Goal: Transaction & Acquisition: Purchase product/service

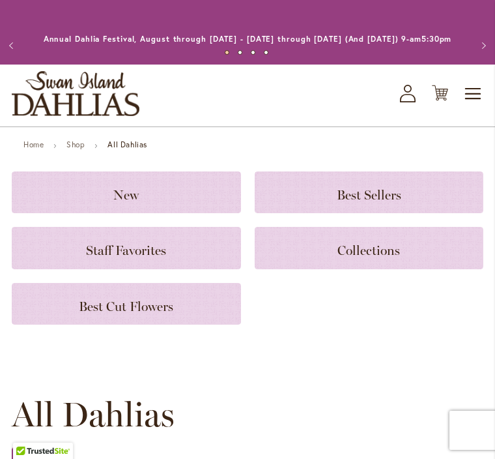
click at [337, 203] on span "Best Sellers" at bounding box center [369, 195] width 65 height 16
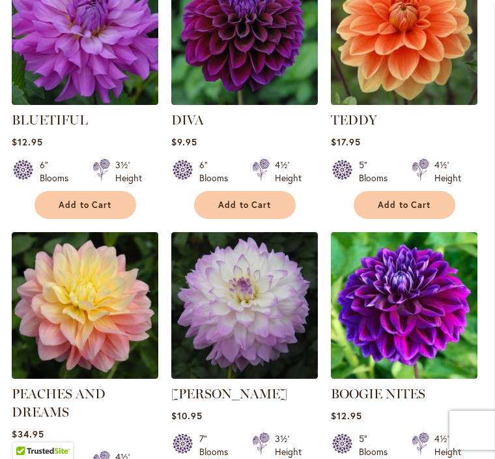
scroll to position [684, 0]
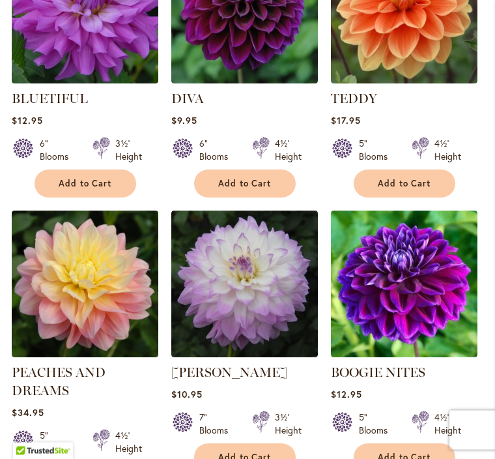
click at [256, 313] on img at bounding box center [244, 284] width 147 height 147
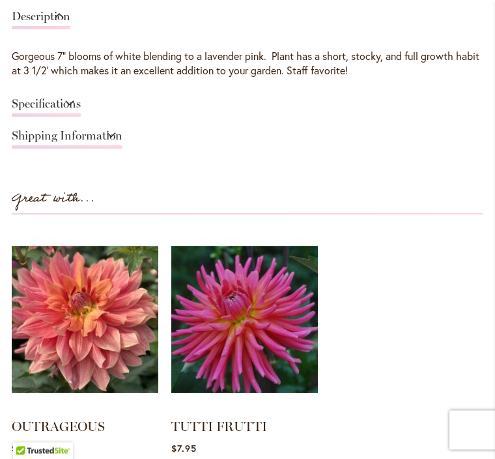
scroll to position [960, 0]
click at [123, 145] on link "Shipping Information" at bounding box center [67, 139] width 111 height 19
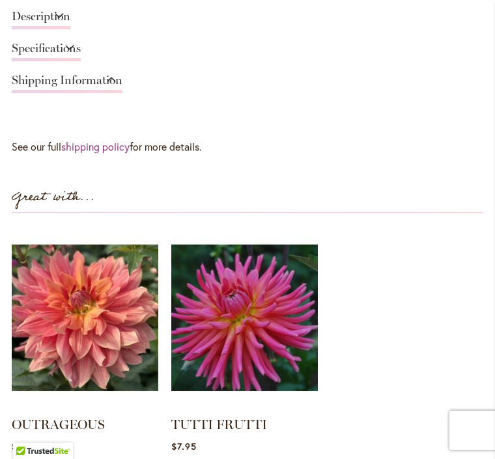
click at [123, 93] on link "Shipping Information" at bounding box center [67, 83] width 111 height 19
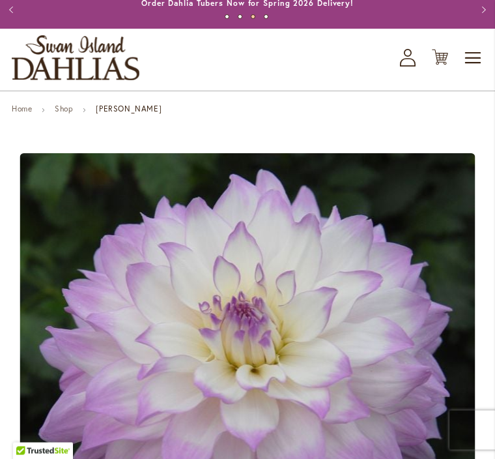
scroll to position [0, 0]
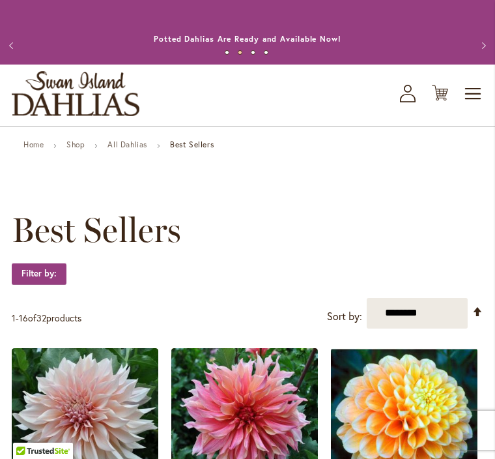
click at [133, 149] on link "All Dahlias" at bounding box center [128, 144] width 40 height 10
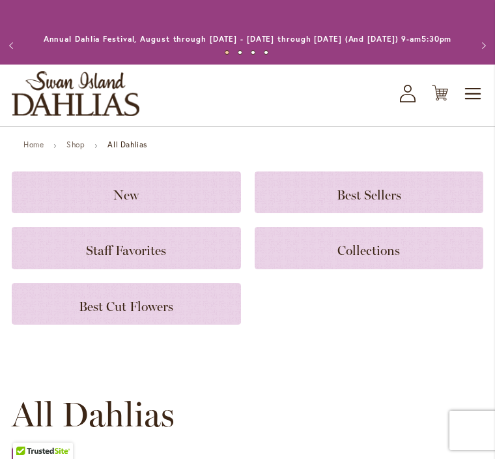
click at [158, 199] on h3 "New" at bounding box center [126, 192] width 198 height 14
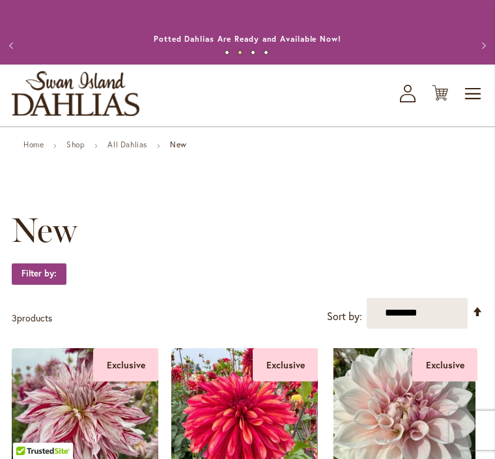
click at [135, 149] on link "All Dahlias" at bounding box center [128, 144] width 40 height 10
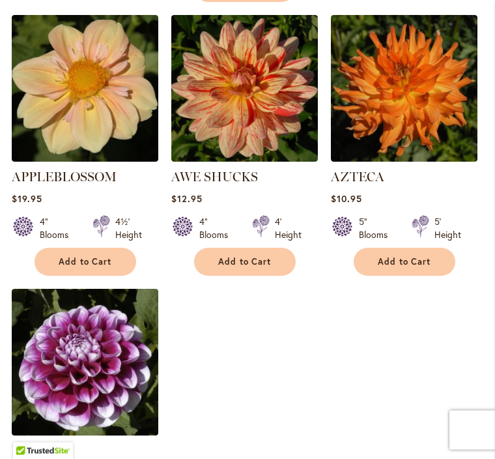
scroll to position [1631, 0]
